Goal: Check status: Check status

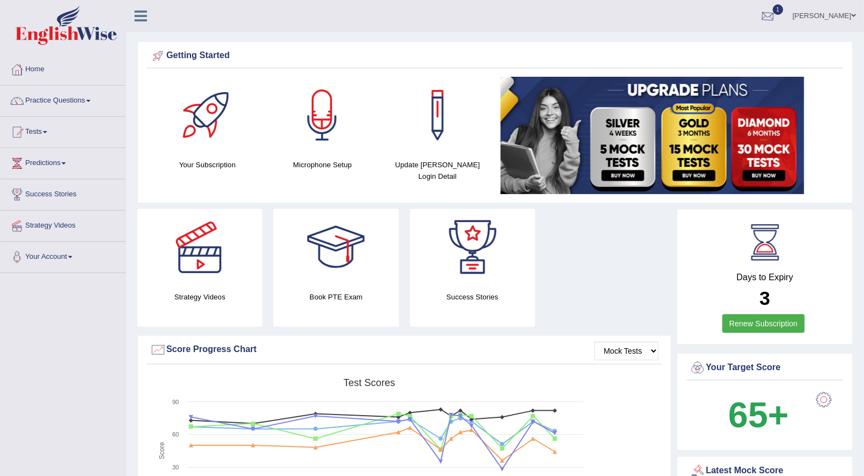
click at [776, 16] on div at bounding box center [768, 16] width 16 height 16
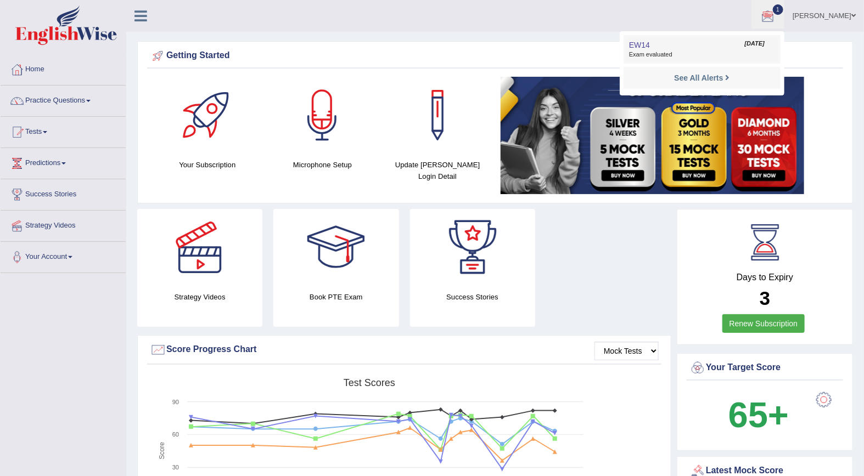
click at [690, 53] on span "Exam evaluated" at bounding box center [702, 54] width 146 height 9
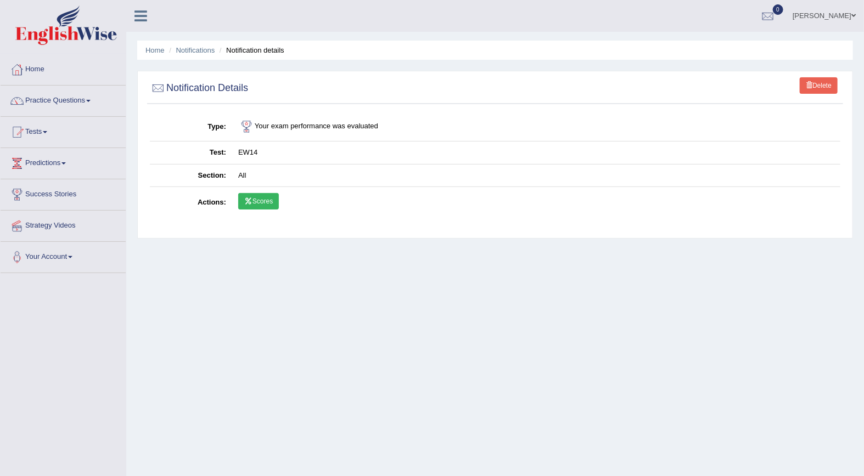
click at [267, 198] on link "Scores" at bounding box center [258, 201] width 41 height 16
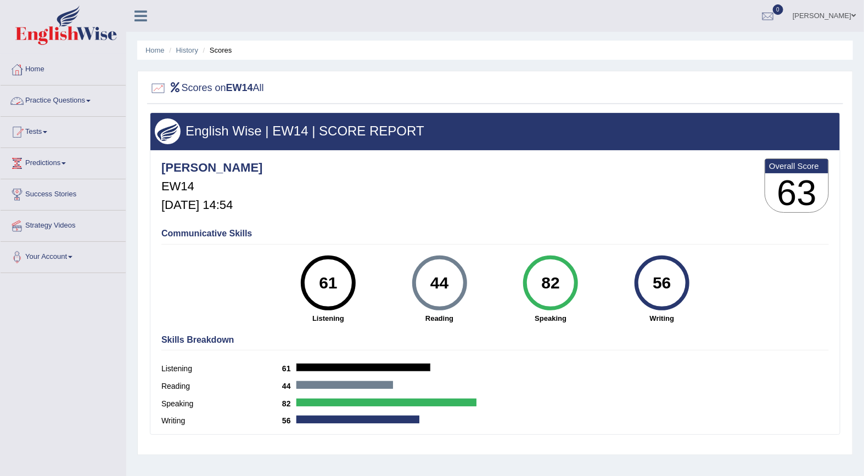
click at [46, 100] on link "Practice Questions" at bounding box center [63, 99] width 125 height 27
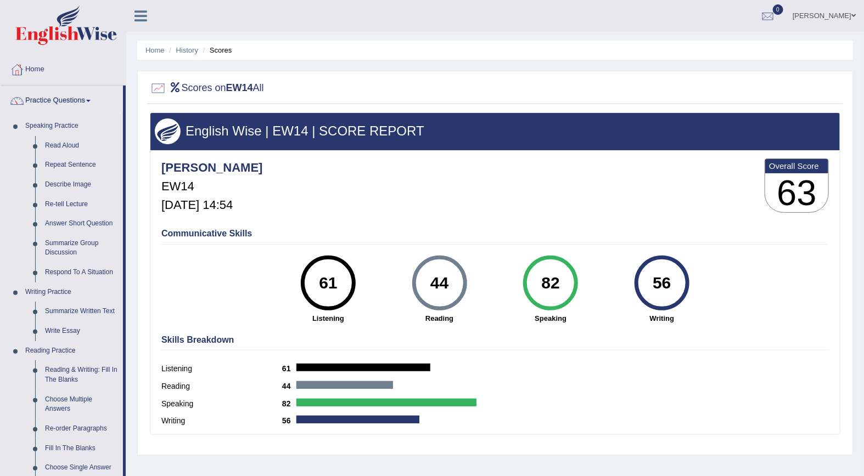
click at [513, 89] on div at bounding box center [495, 88] width 690 height 23
click at [68, 102] on link "Practice Questions" at bounding box center [62, 99] width 122 height 27
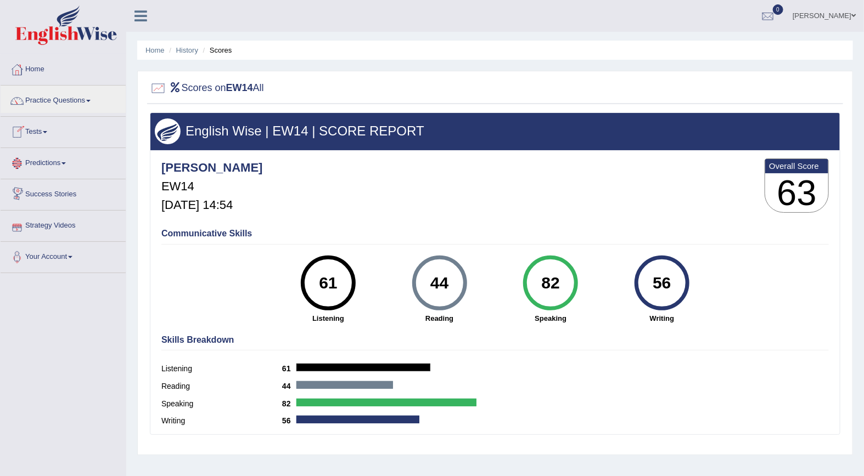
click at [39, 138] on link "Tests" at bounding box center [63, 130] width 125 height 27
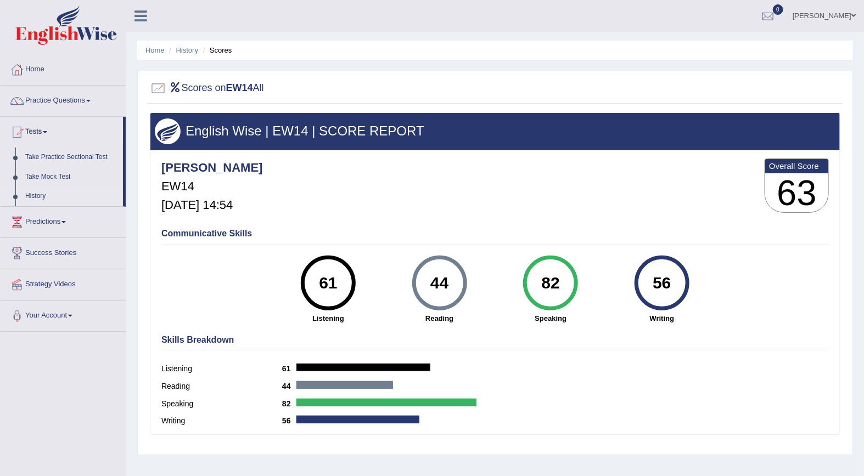
click at [35, 195] on link "History" at bounding box center [71, 197] width 103 height 20
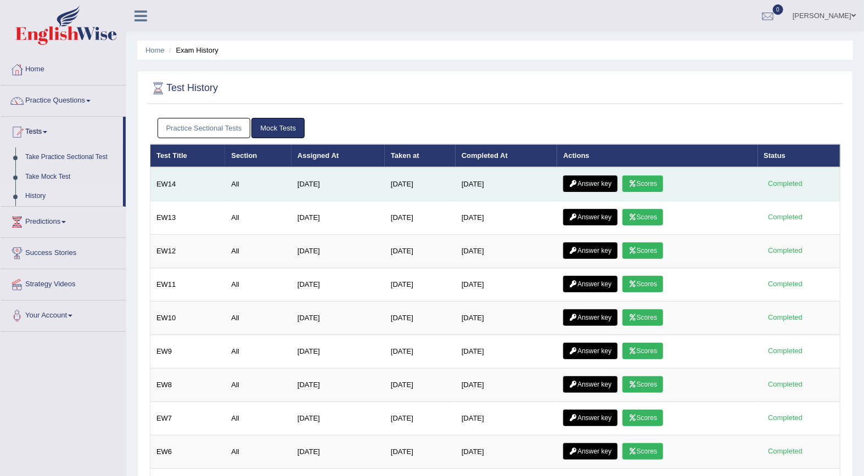
click at [593, 185] on link "Answer key" at bounding box center [590, 184] width 54 height 16
